Goal: Check status: Check status

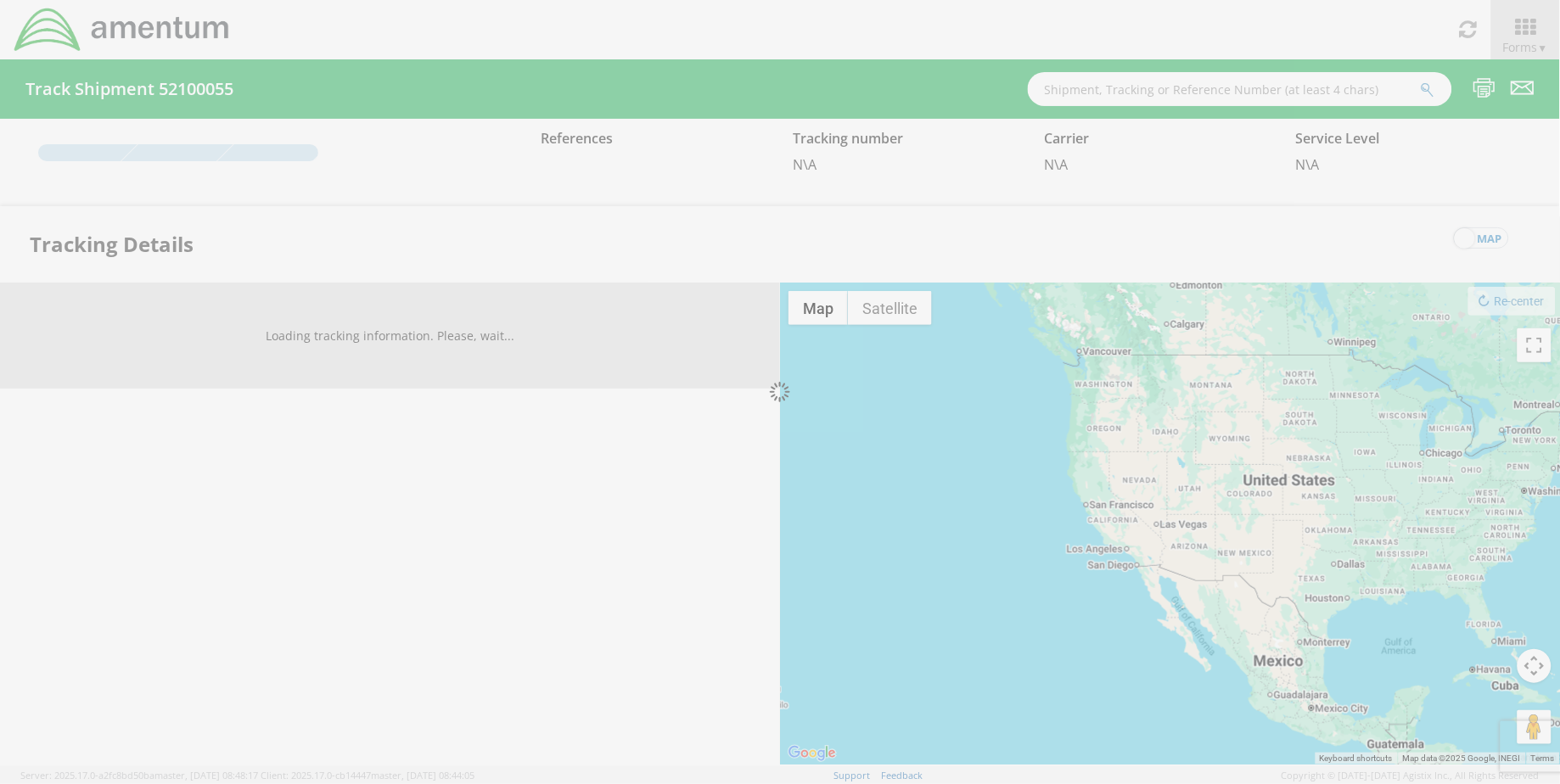
drag, startPoint x: 1238, startPoint y: 97, endPoint x: 1232, endPoint y: 87, distance: 11.7
click at [1238, 96] on div at bounding box center [780, 392] width 1560 height 784
click at [1232, 87] on div at bounding box center [780, 392] width 1560 height 784
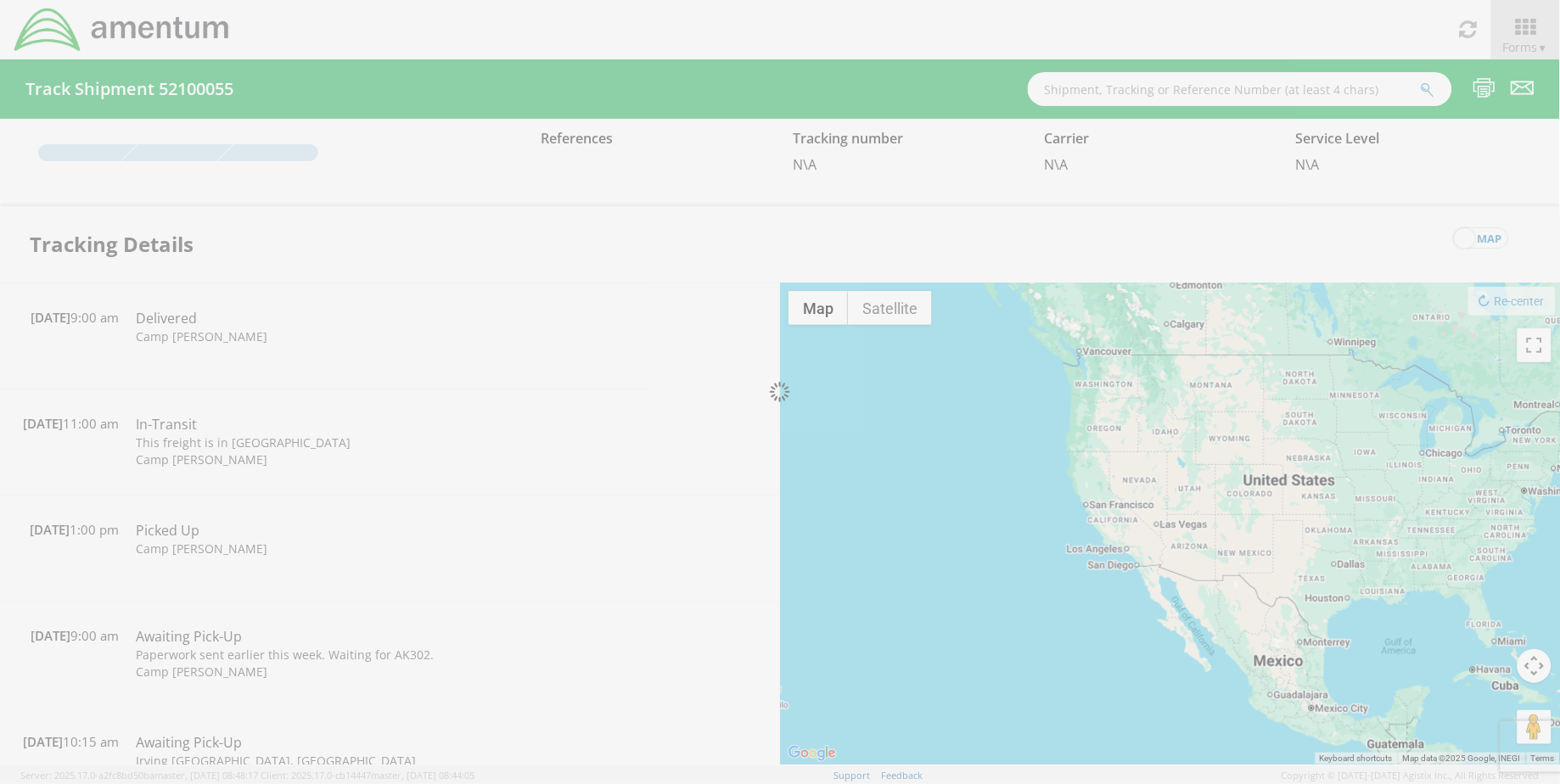
click at [1232, 87] on div at bounding box center [780, 392] width 1560 height 784
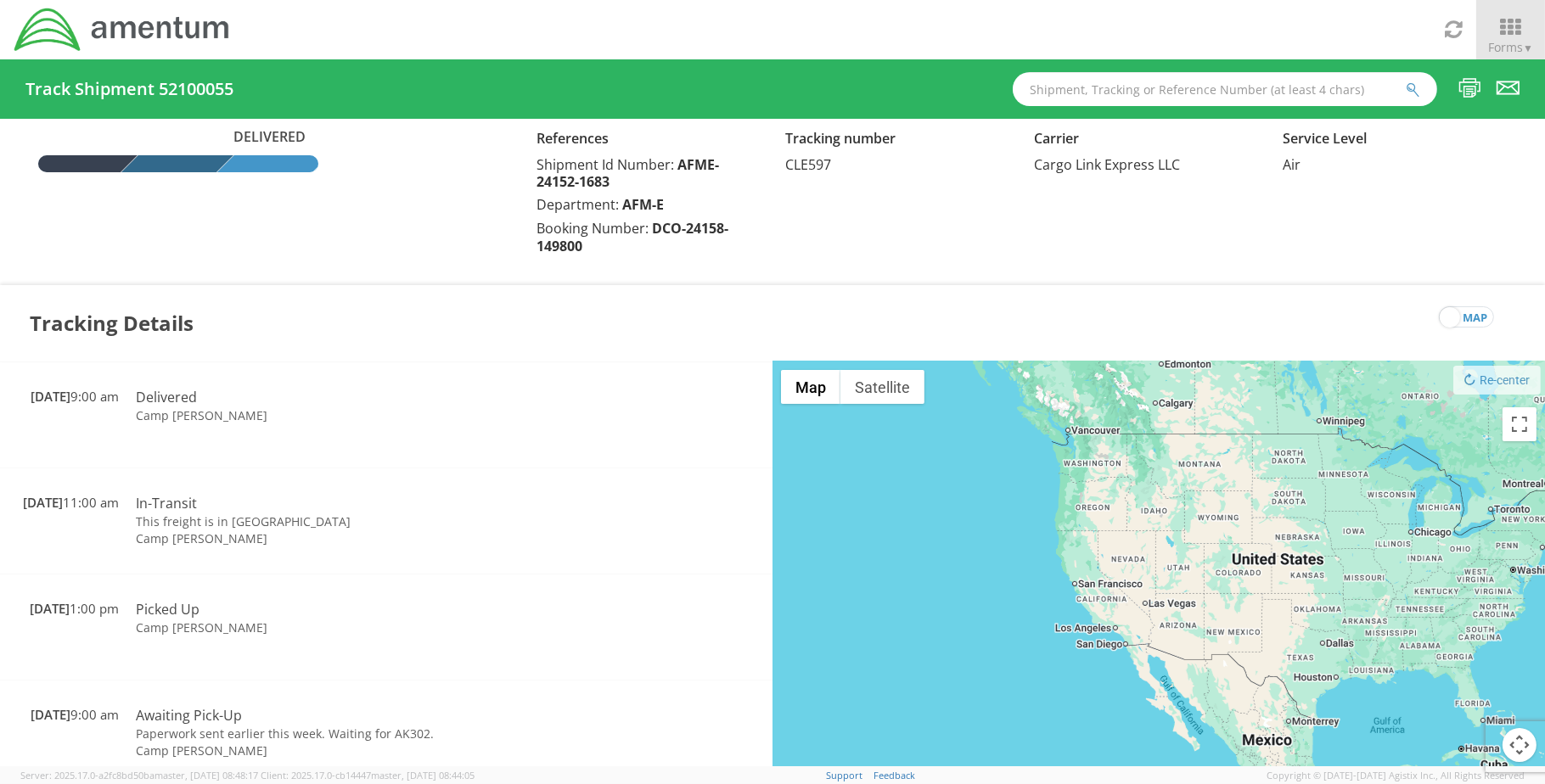
click at [1127, 97] on input "text" at bounding box center [1224, 89] width 425 height 34
paste input "[PHONE_NUMBER]"
type input "[PHONE_NUMBER]"
click at [1405, 81] on button "submit" at bounding box center [1412, 91] width 14 height 20
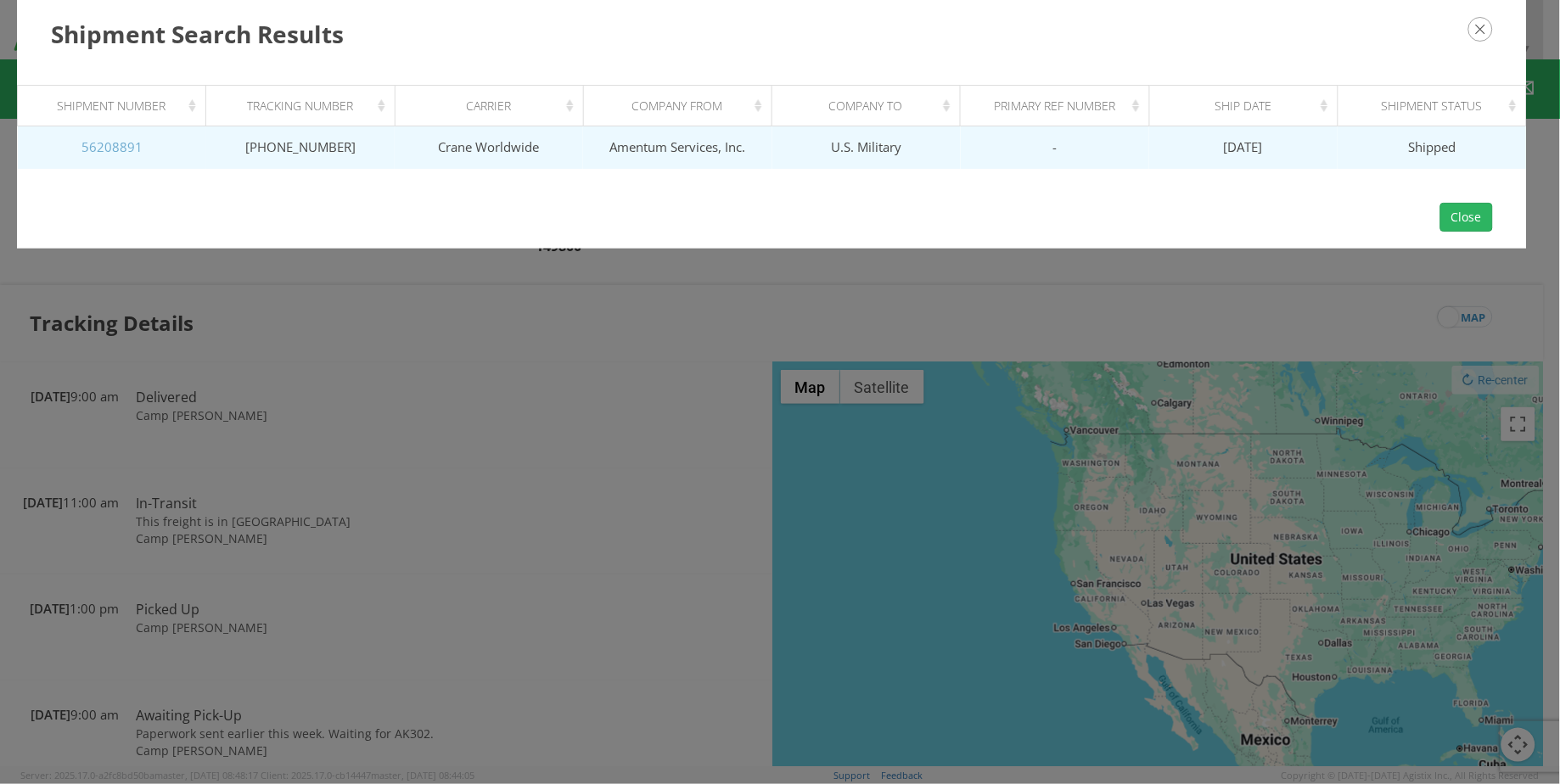
click at [102, 142] on link "56208891" at bounding box center [112, 147] width 61 height 17
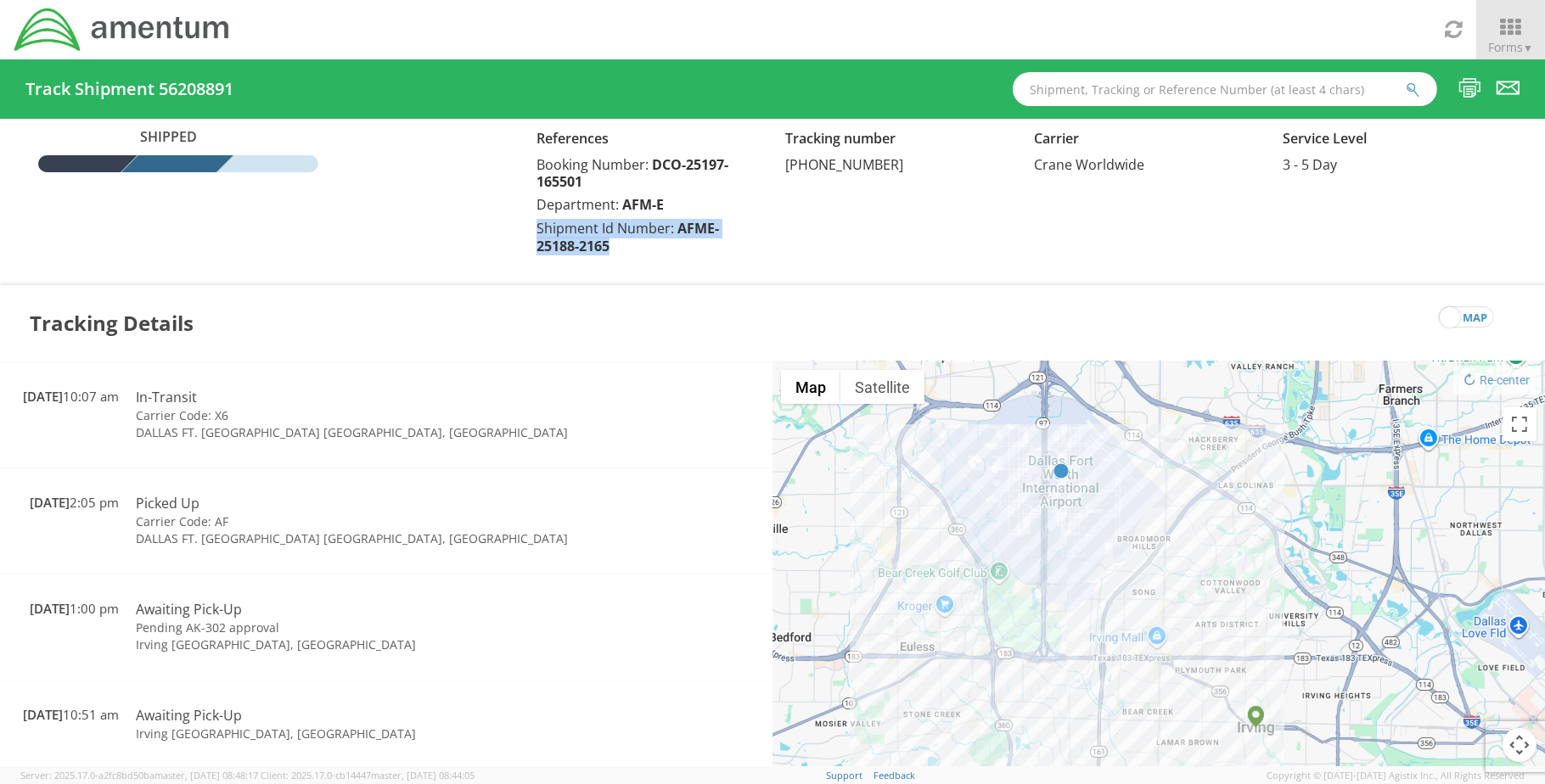
drag, startPoint x: 619, startPoint y: 253, endPoint x: 535, endPoint y: 228, distance: 87.6
click at [537, 228] on div "Shipment Id Number: AFME-25188-2165" at bounding box center [648, 236] width 223 height 37
copy div "Shipment Id Number: AFME-25188-2165"
click at [1179, 97] on input "text" at bounding box center [1224, 89] width 425 height 34
paste input "2764594803"
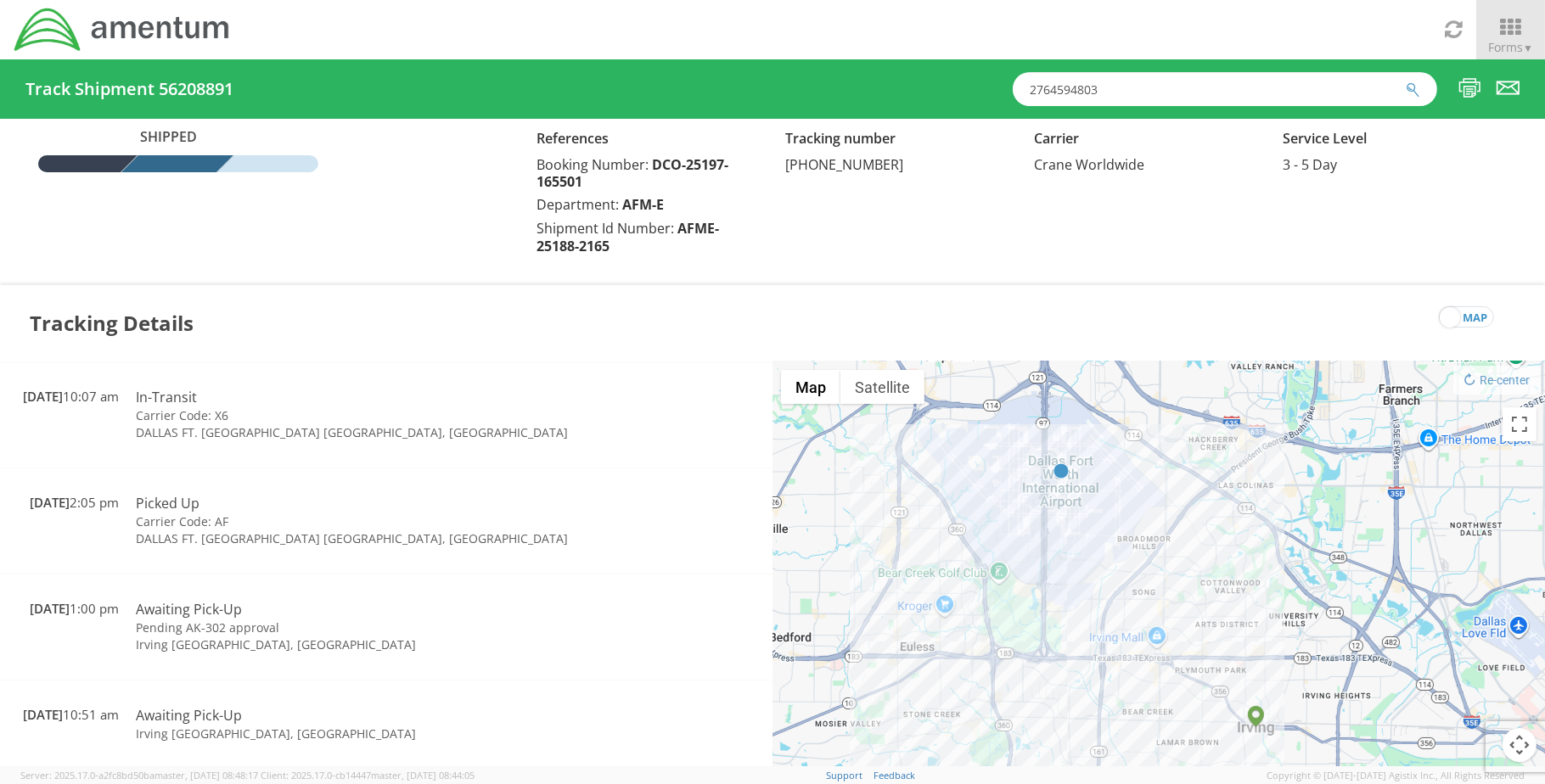
type input "2764594803"
click at [1405, 81] on button "submit" at bounding box center [1412, 91] width 14 height 20
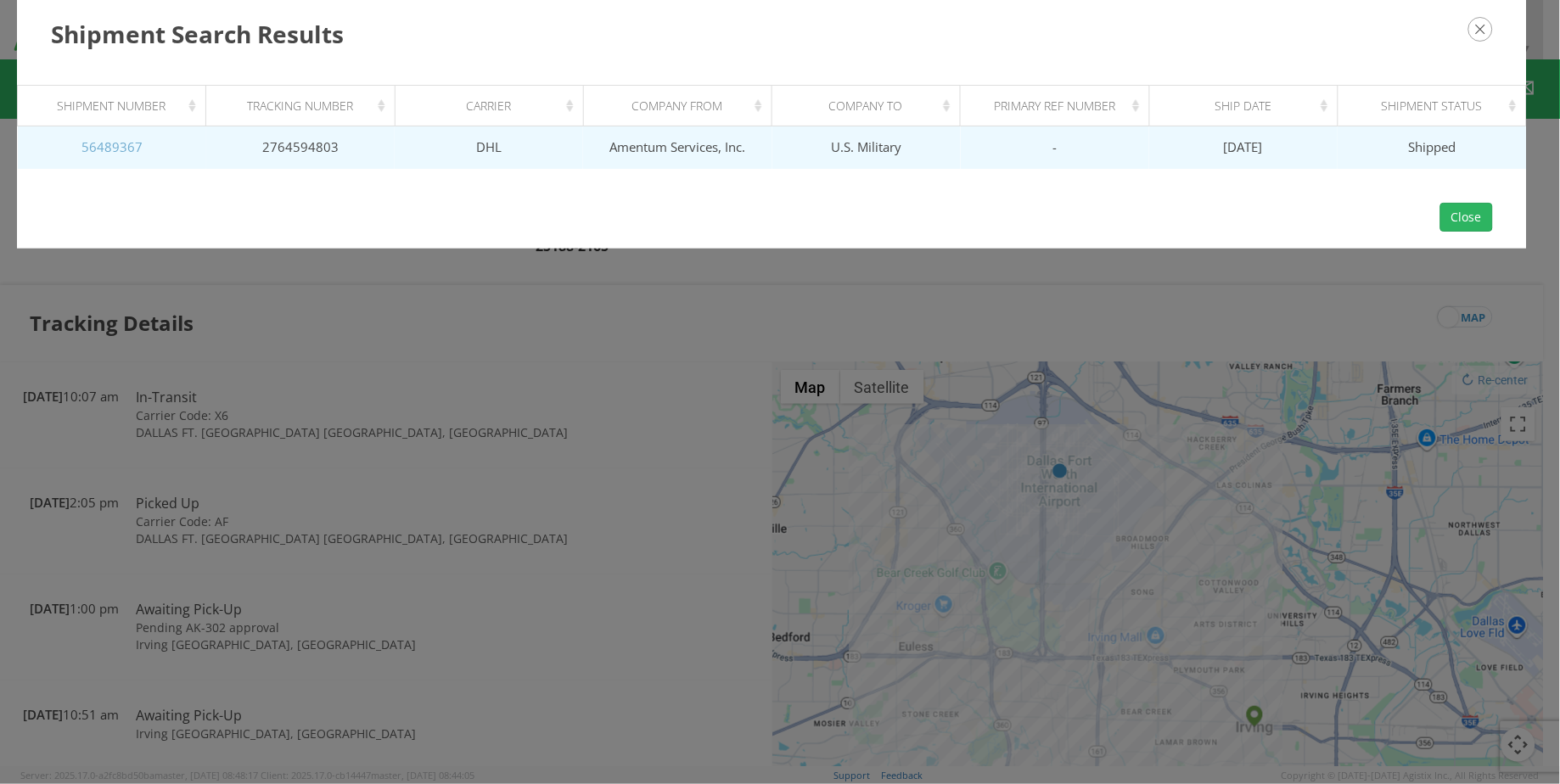
click at [109, 148] on link "56489367" at bounding box center [112, 147] width 61 height 17
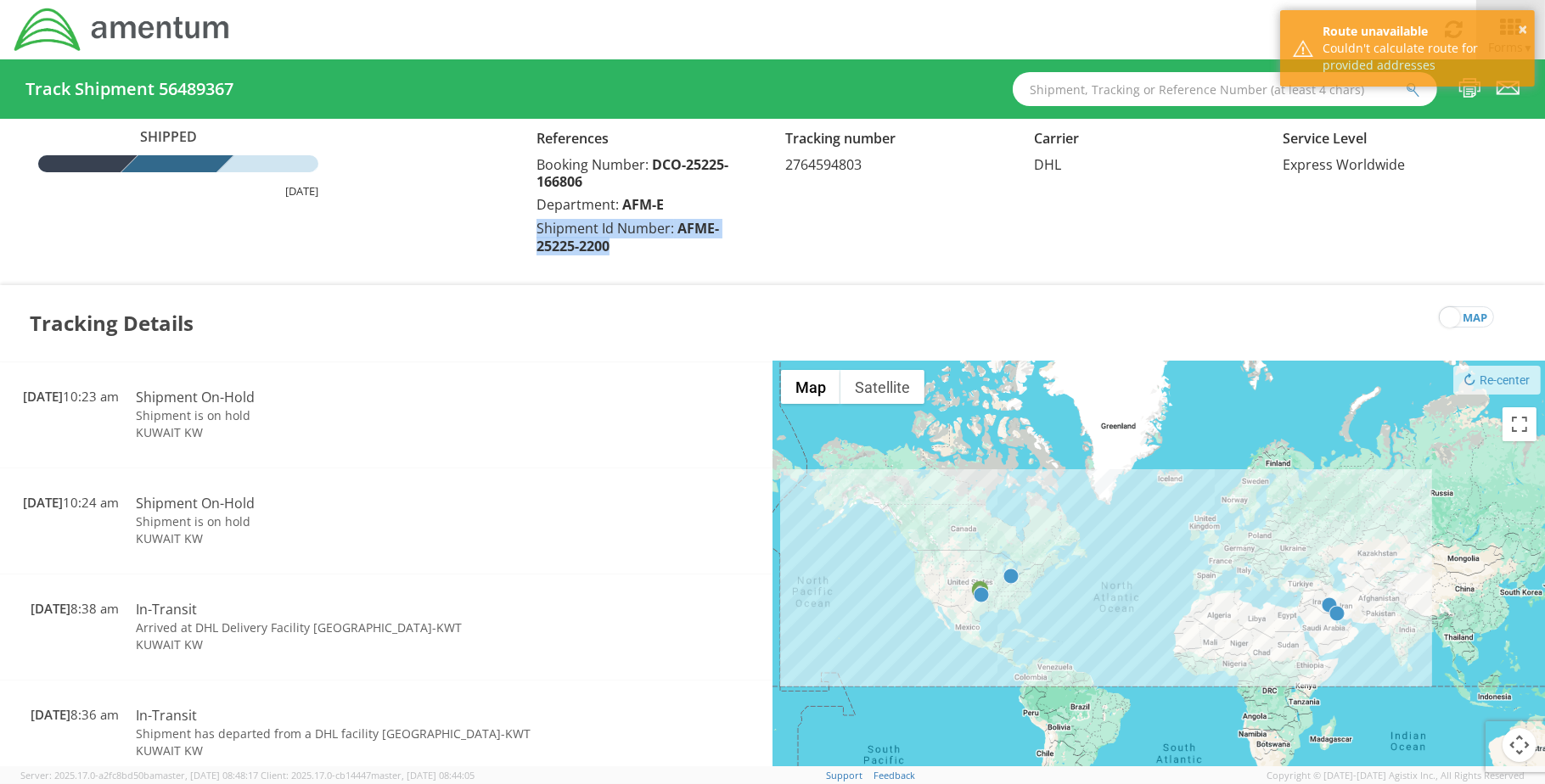
drag, startPoint x: 640, startPoint y: 241, endPoint x: 534, endPoint y: 222, distance: 107.7
click at [534, 222] on div "References Booking Number: DCO-25225-166806 Department: AFM-E Shipment Id Numbe…" at bounding box center [648, 194] width 248 height 133
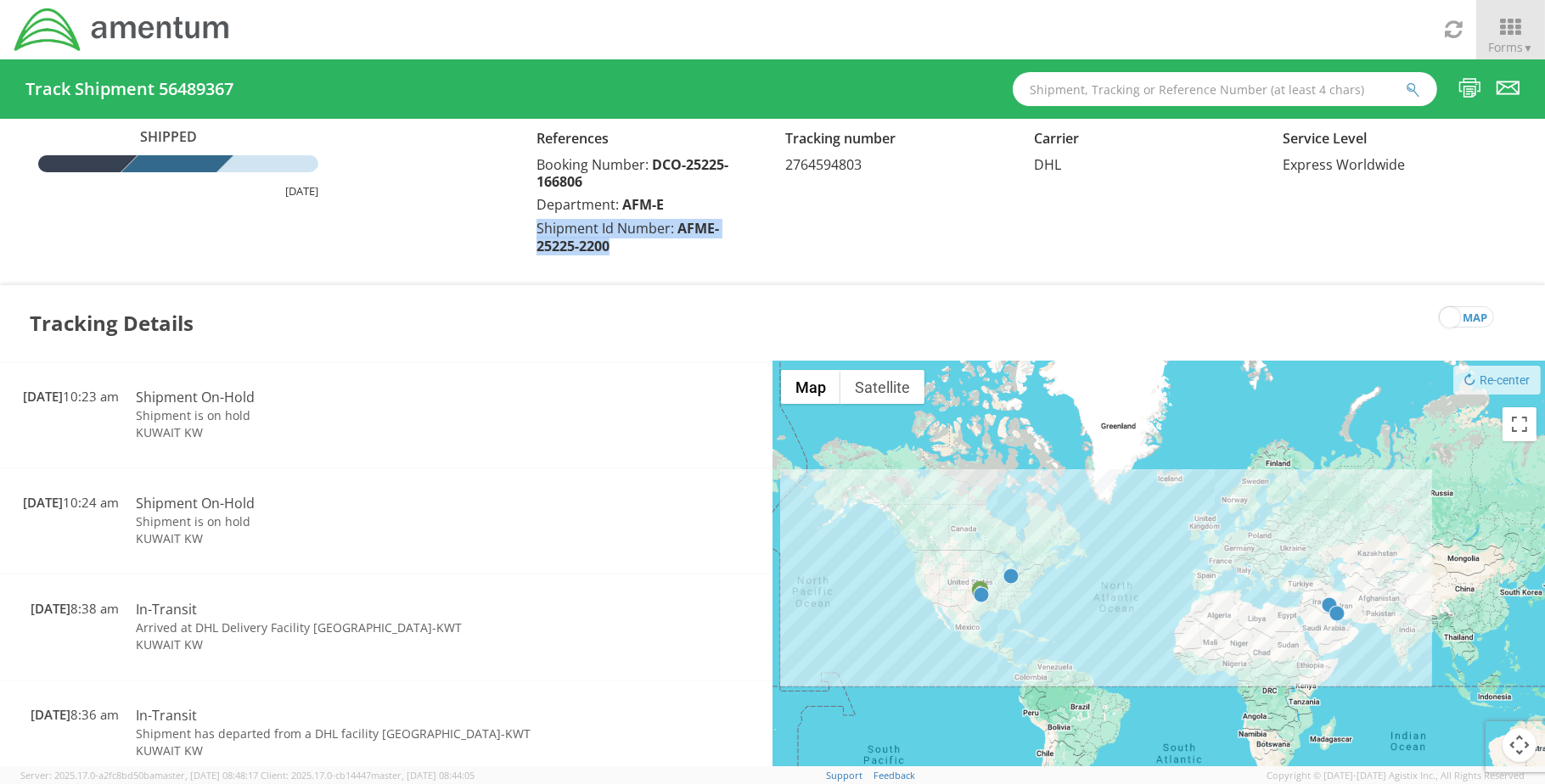
copy div "Shipment Id Number: AFME-25225-2200"
